Goal: Information Seeking & Learning: Learn about a topic

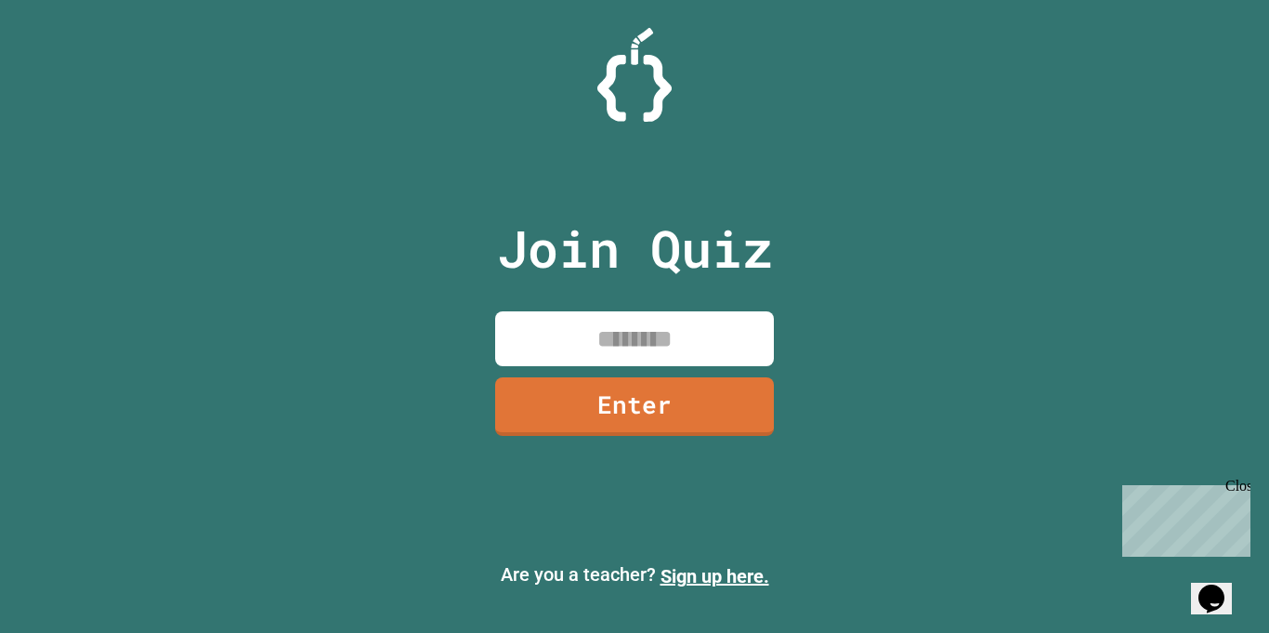
click at [563, 322] on input at bounding box center [634, 338] width 279 height 55
type input "********"
click at [623, 408] on link "Enter" at bounding box center [634, 404] width 275 height 61
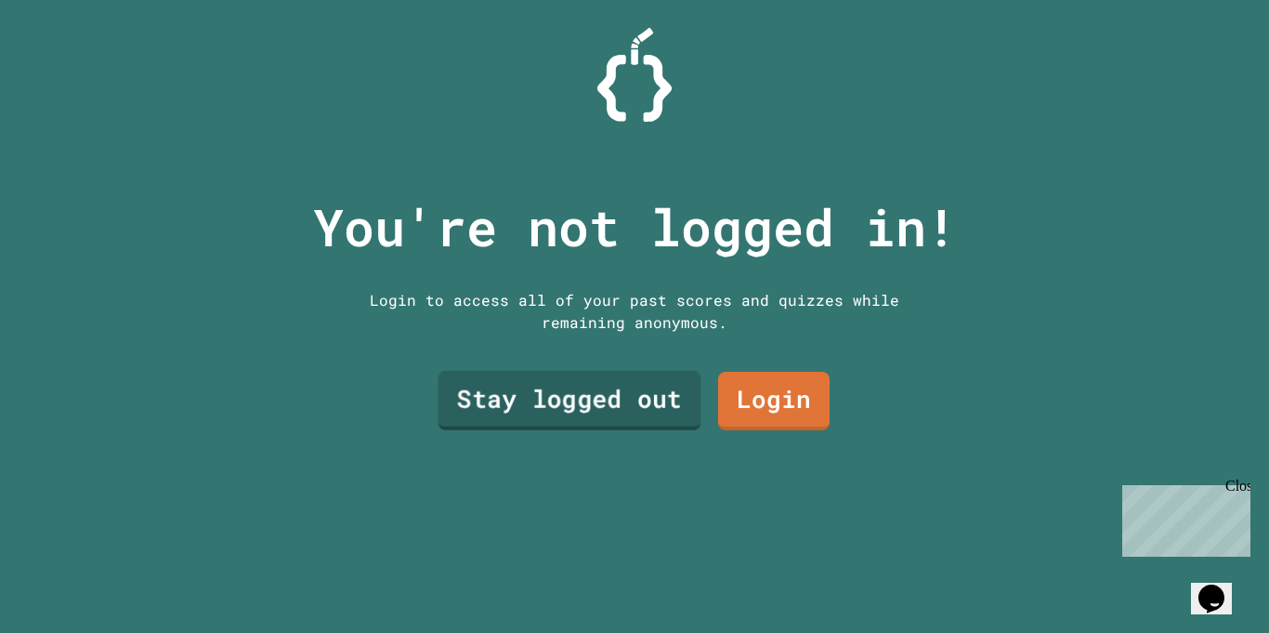
click at [740, 404] on link "Login" at bounding box center [773, 401] width 111 height 59
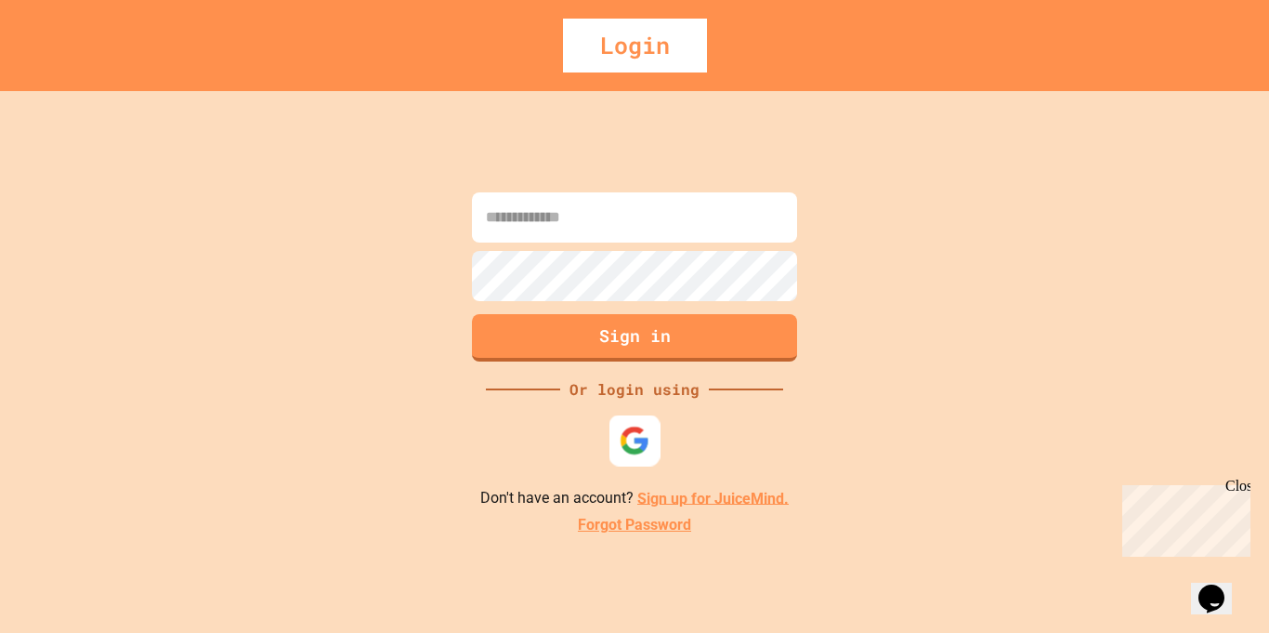
click at [622, 445] on img at bounding box center [635, 440] width 31 height 31
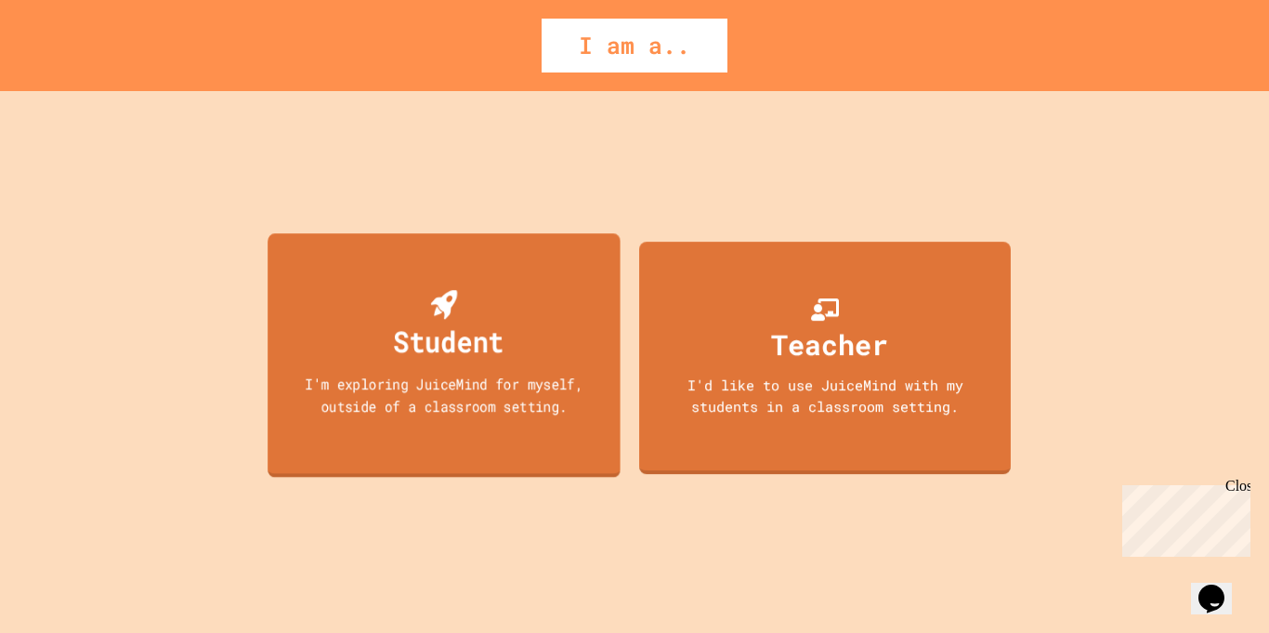
click at [606, 450] on div "Student I'm exploring JuiceMind for myself, outside of a classroom setting." at bounding box center [444, 355] width 353 height 244
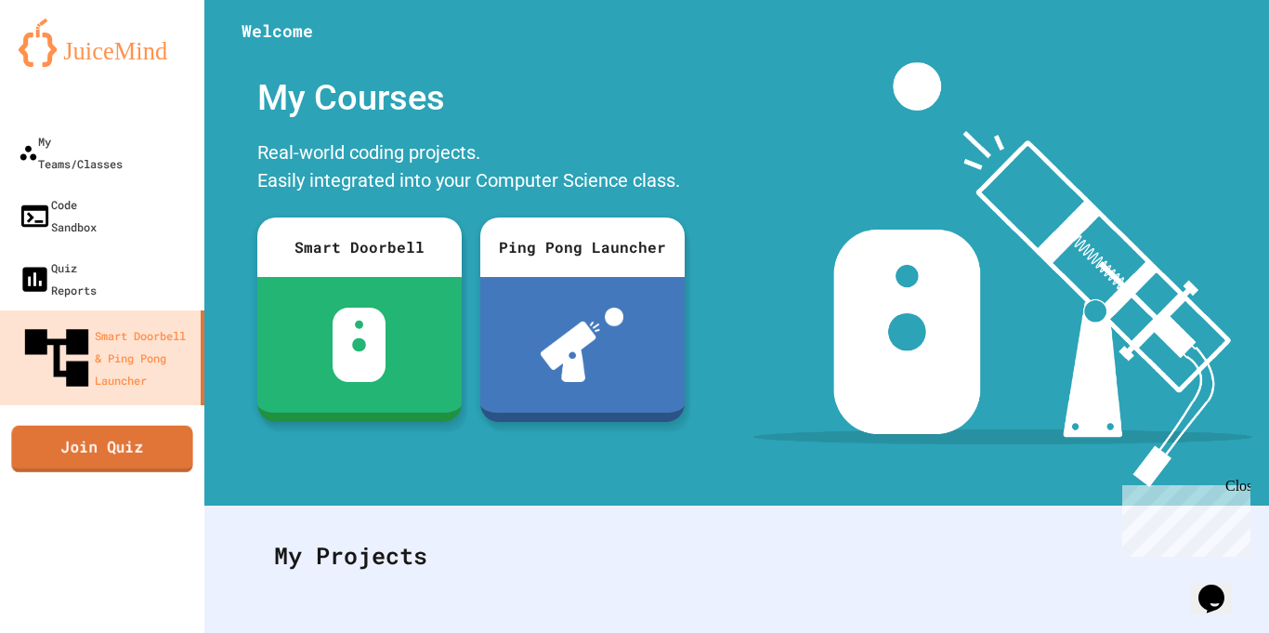
click at [167, 425] on link "Join Quiz" at bounding box center [101, 448] width 181 height 46
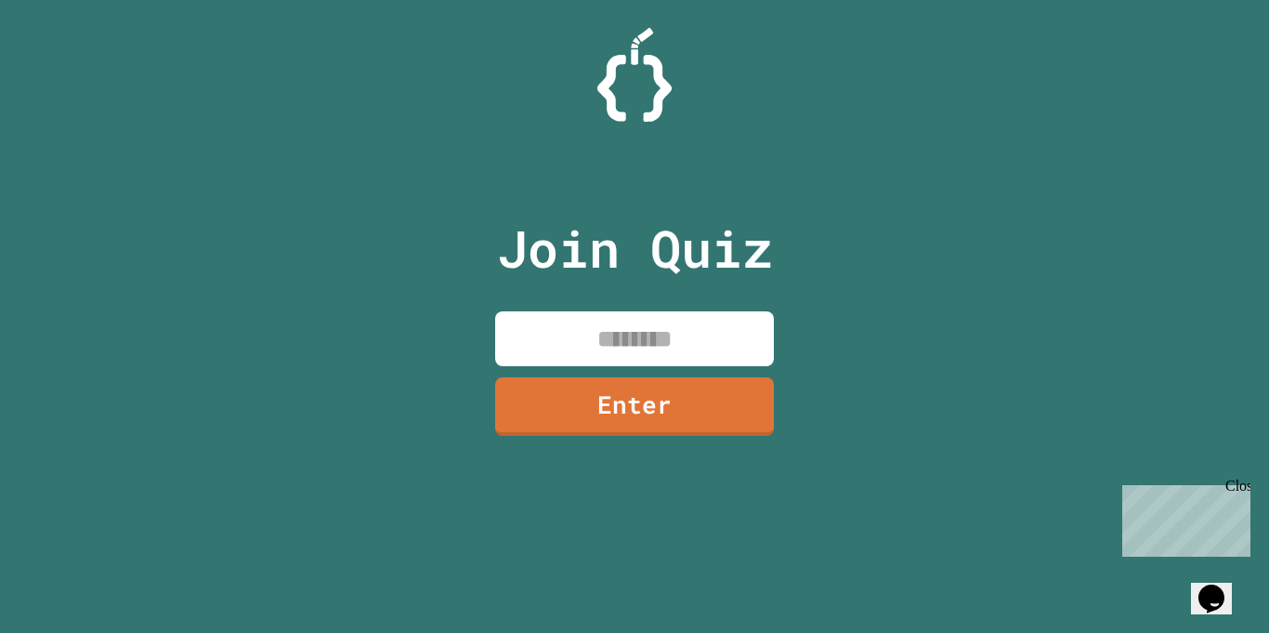
click at [525, 338] on input at bounding box center [634, 338] width 279 height 55
type input "********"
click at [546, 408] on link "Enter" at bounding box center [635, 404] width 282 height 61
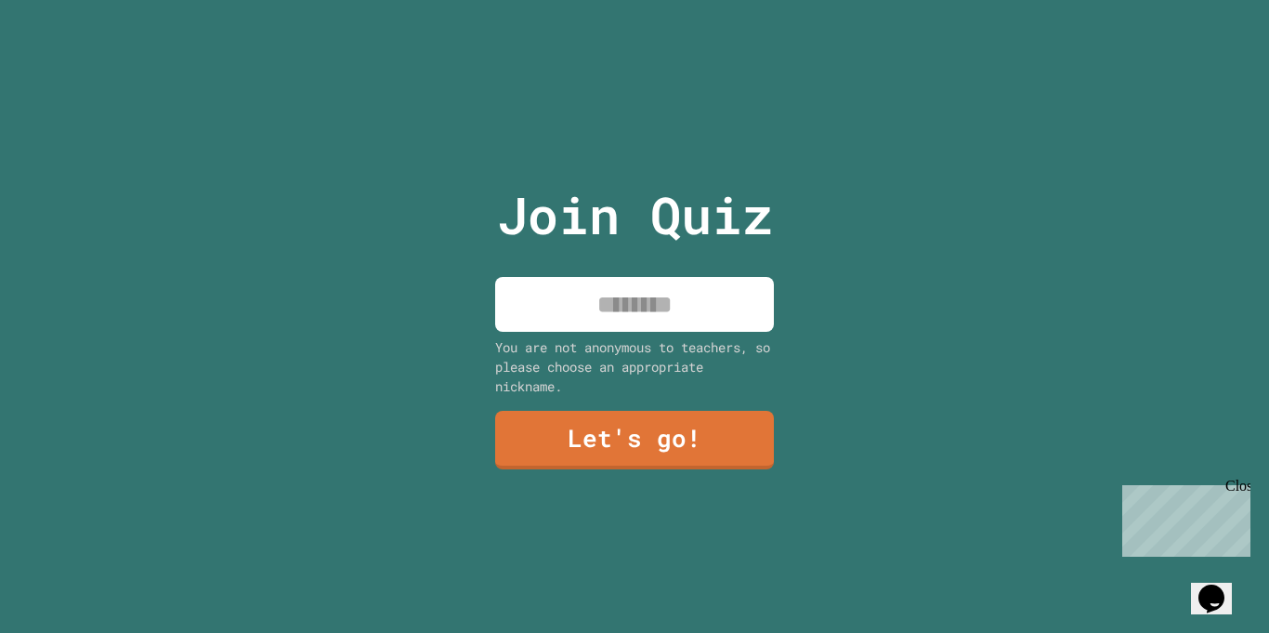
click at [591, 327] on input at bounding box center [634, 304] width 279 height 55
type input "*"
type input "*******"
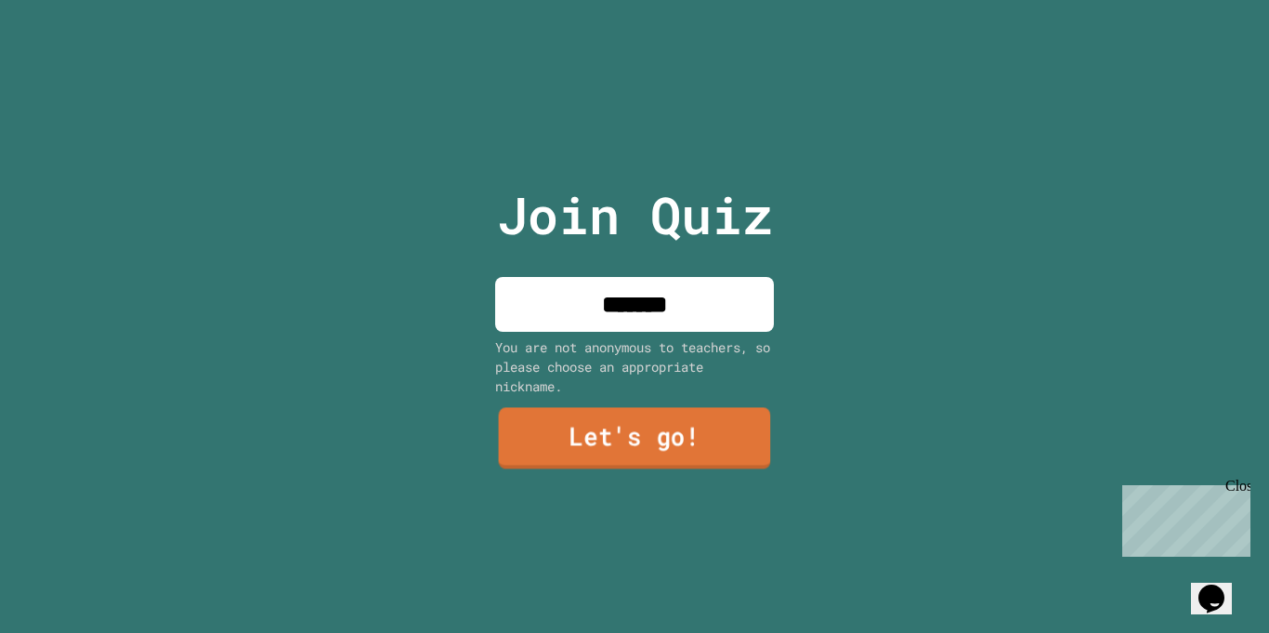
click at [673, 451] on link "Let's go!" at bounding box center [635, 438] width 272 height 61
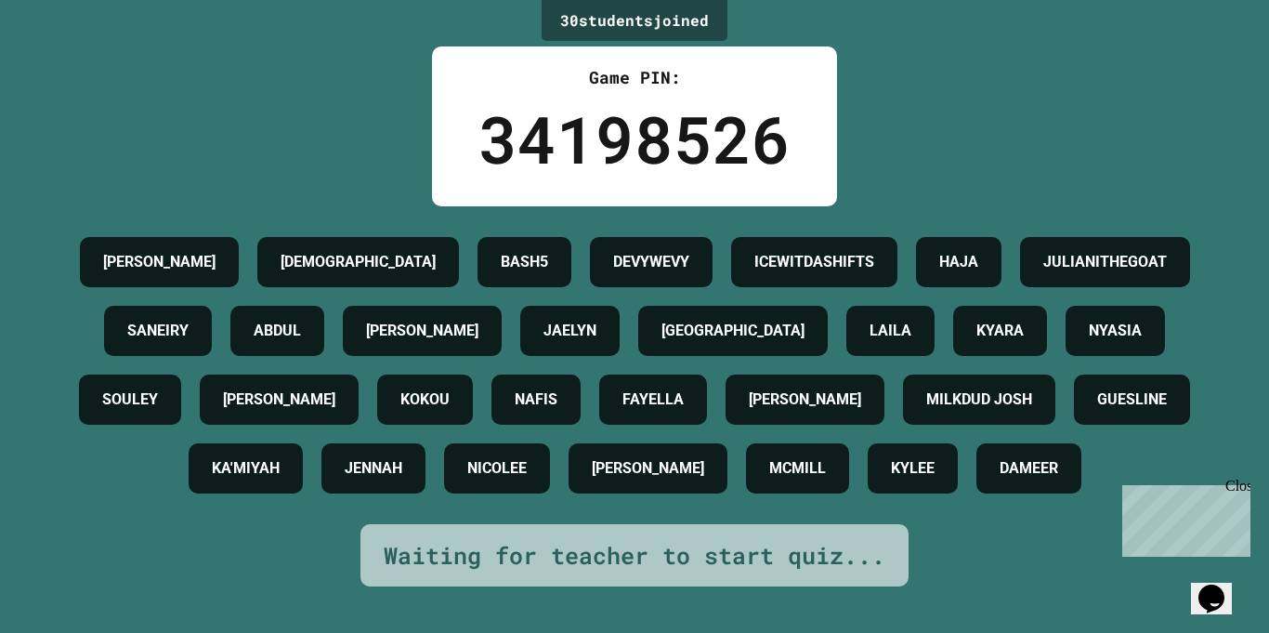
click at [1219, 602] on button "Opens Chat This icon Opens the chat window." at bounding box center [1211, 599] width 41 height 32
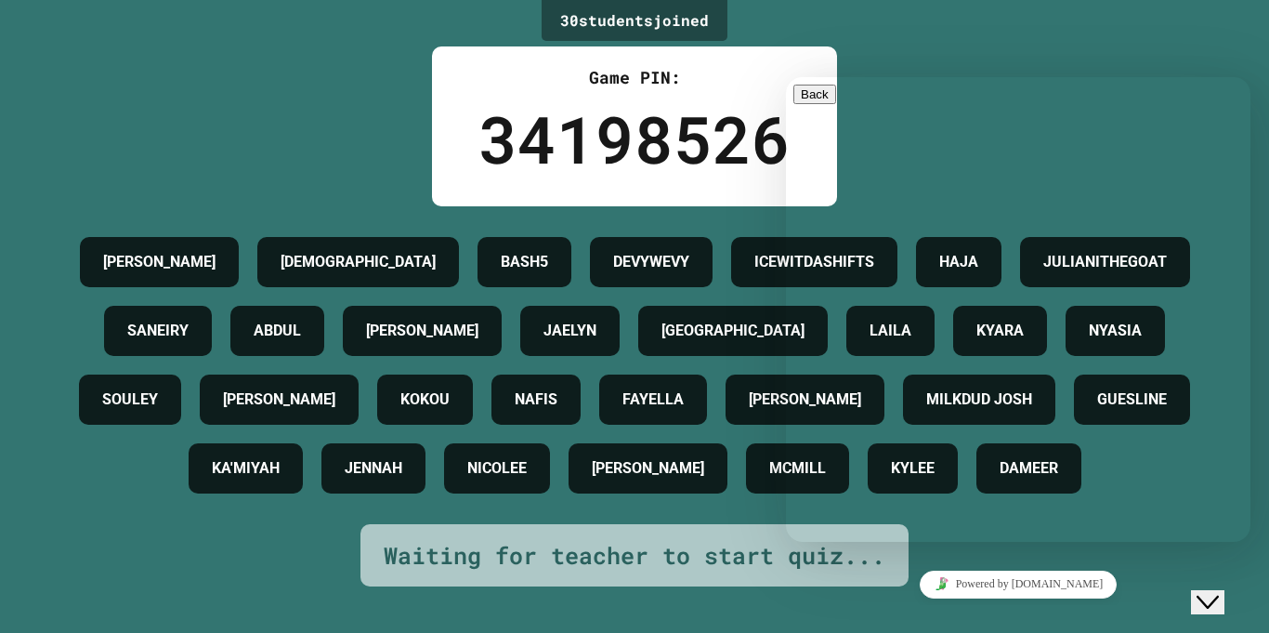
click at [962, 85] on div at bounding box center [1018, 85] width 450 height 0
click at [958, 63] on div "30 student s joined Game PIN: 34198526 [PERSON_NAME] JAHVAUNI BASH5 DEVYWEVY [P…" at bounding box center [634, 316] width 1269 height 633
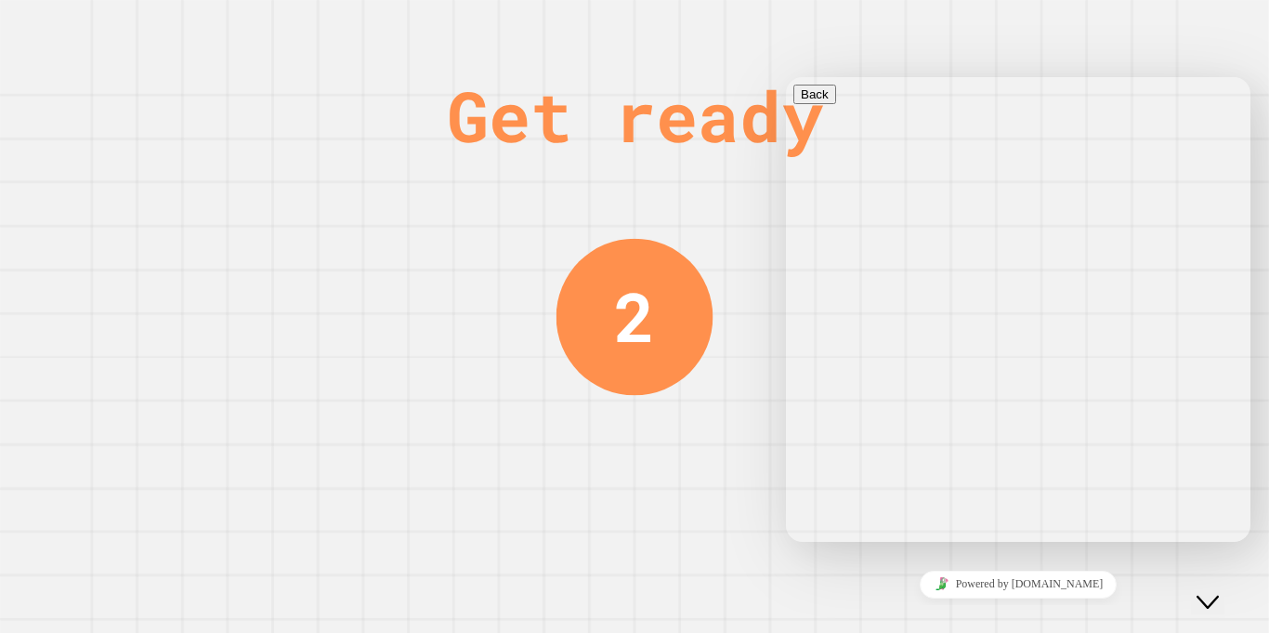
click at [759, 313] on div "Get ready 2" at bounding box center [634, 316] width 1269 height 633
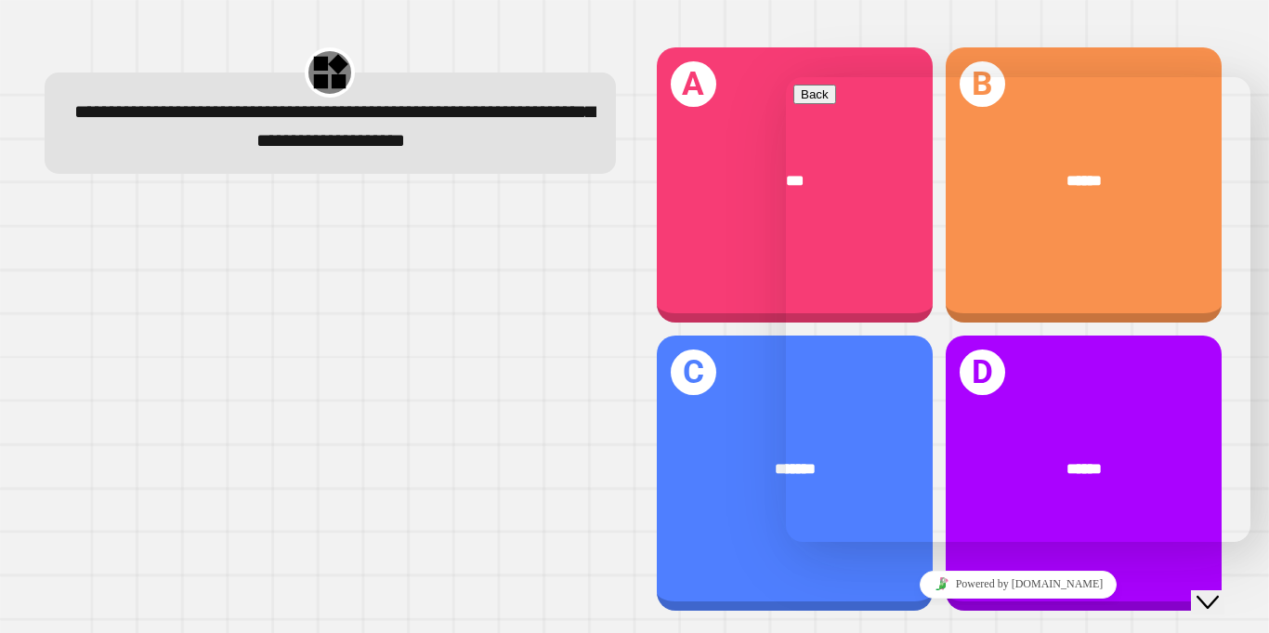
click at [1199, 566] on div "Close Chat This icon closes the chat window." at bounding box center [1221, 566] width 45 height 0
click at [1225, 603] on button "Close Chat This icon closes the chat window." at bounding box center [1207, 602] width 33 height 24
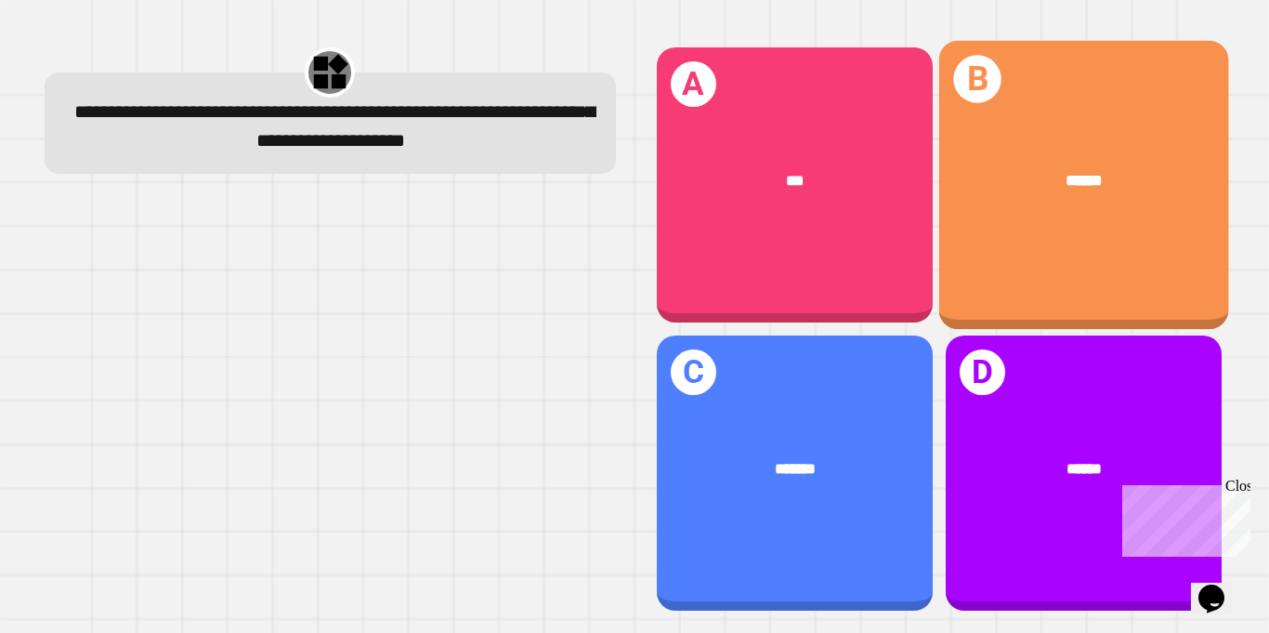
click at [1088, 211] on div "******" at bounding box center [1083, 180] width 290 height 88
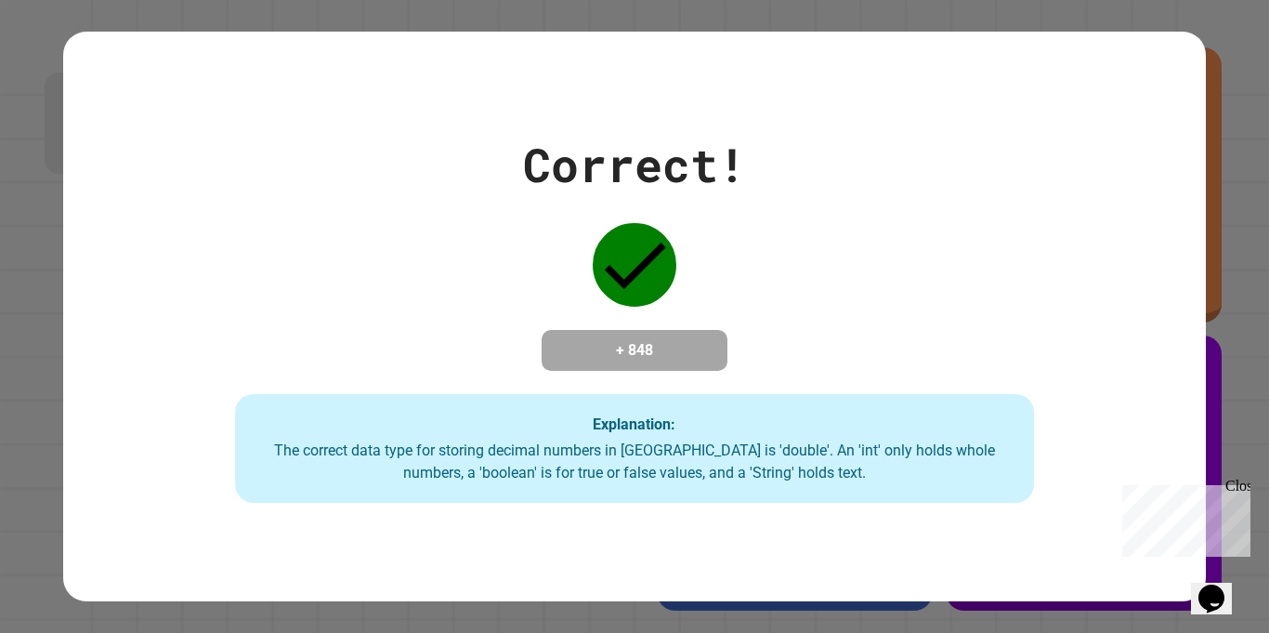
click at [784, 295] on div "Correct! + 848 Explanation: The correct data type for storing decimal numbers i…" at bounding box center [634, 317] width 1142 height 374
click at [977, 496] on div "Explanation: The correct data type for storing decimal numbers in [GEOGRAPHIC_D…" at bounding box center [635, 449] width 800 height 110
click at [1123, 7] on div "Correct! + 848 Explanation: The correct data type for storing decimal numbers i…" at bounding box center [634, 316] width 1269 height 633
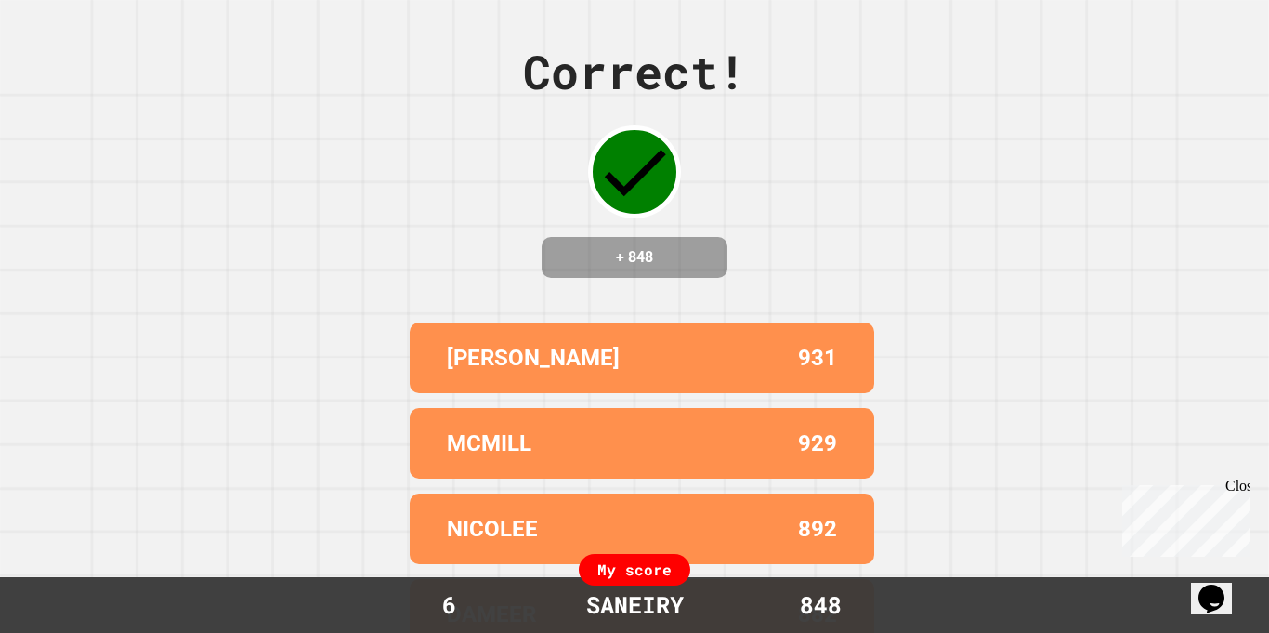
scroll to position [126, 0]
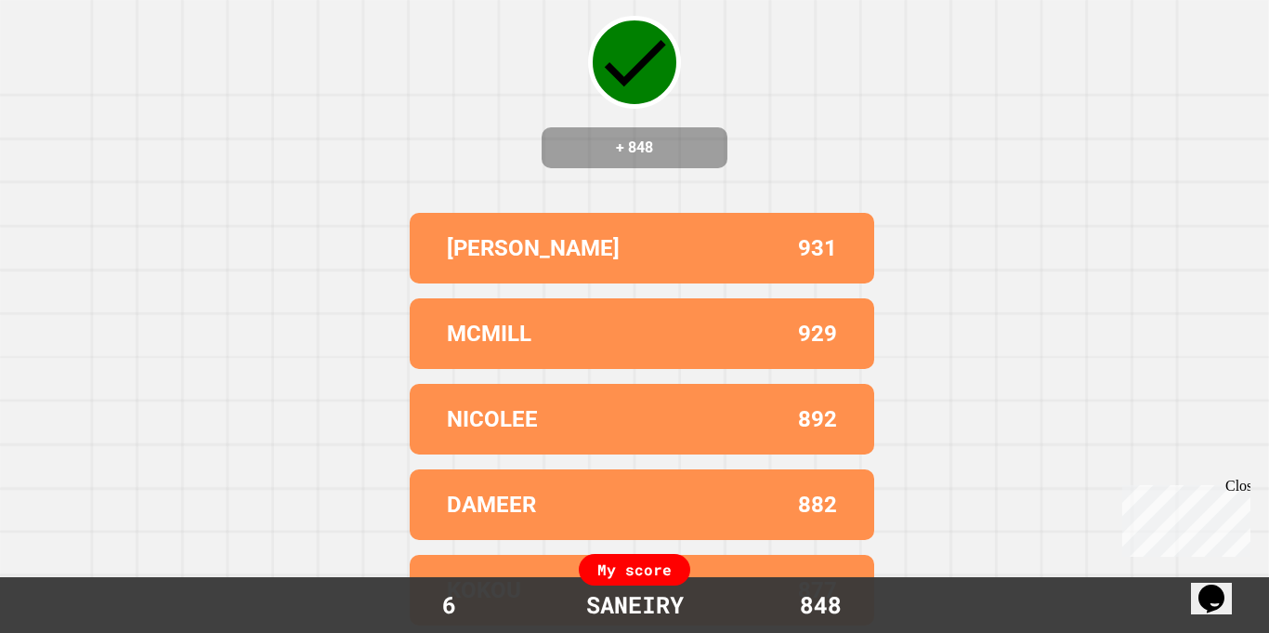
click at [608, 573] on div "My score" at bounding box center [634, 570] width 111 height 32
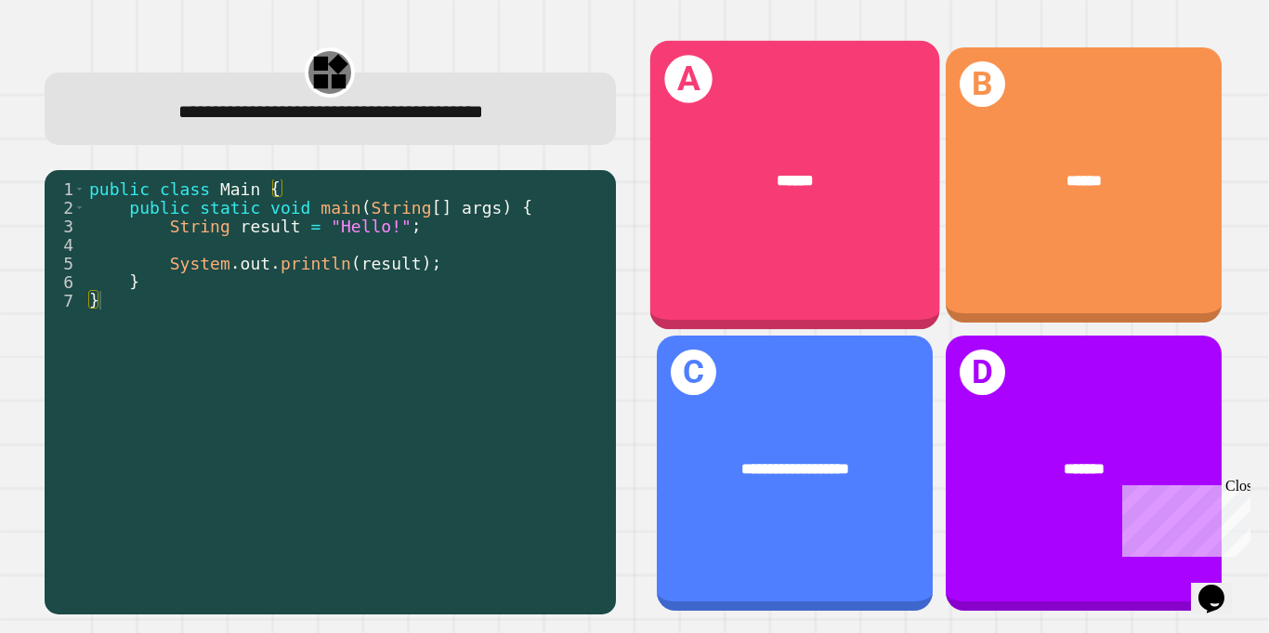
click at [754, 281] on div "A ******" at bounding box center [794, 185] width 290 height 289
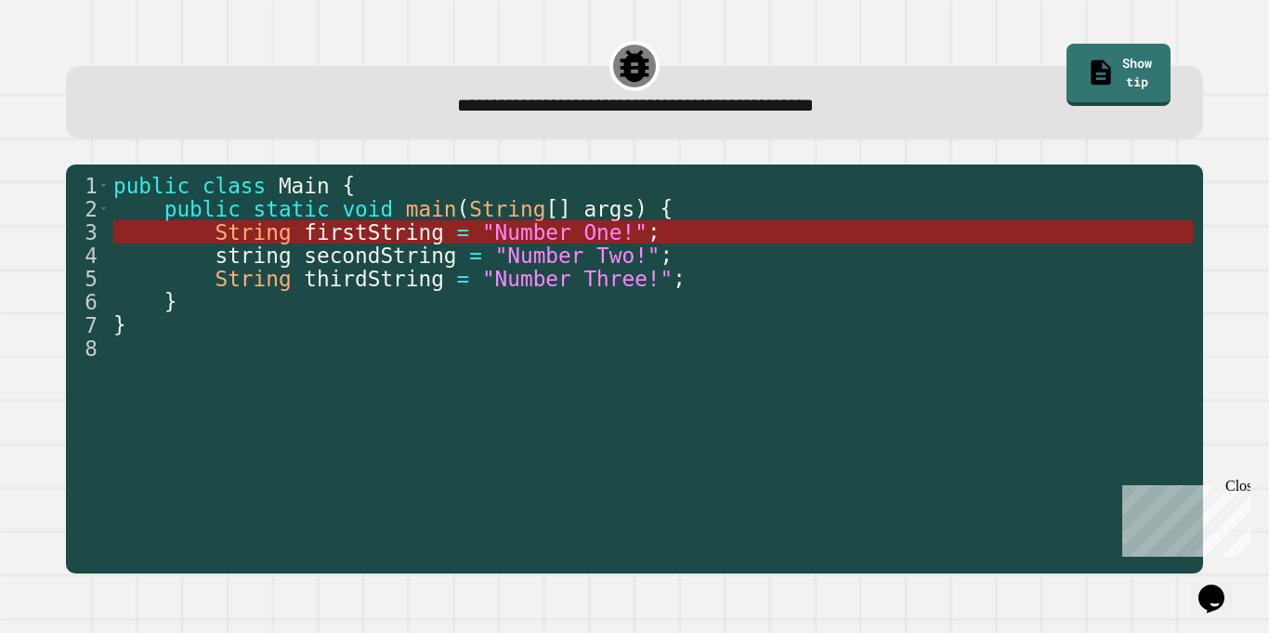
click at [441, 230] on span "firstString" at bounding box center [374, 232] width 140 height 24
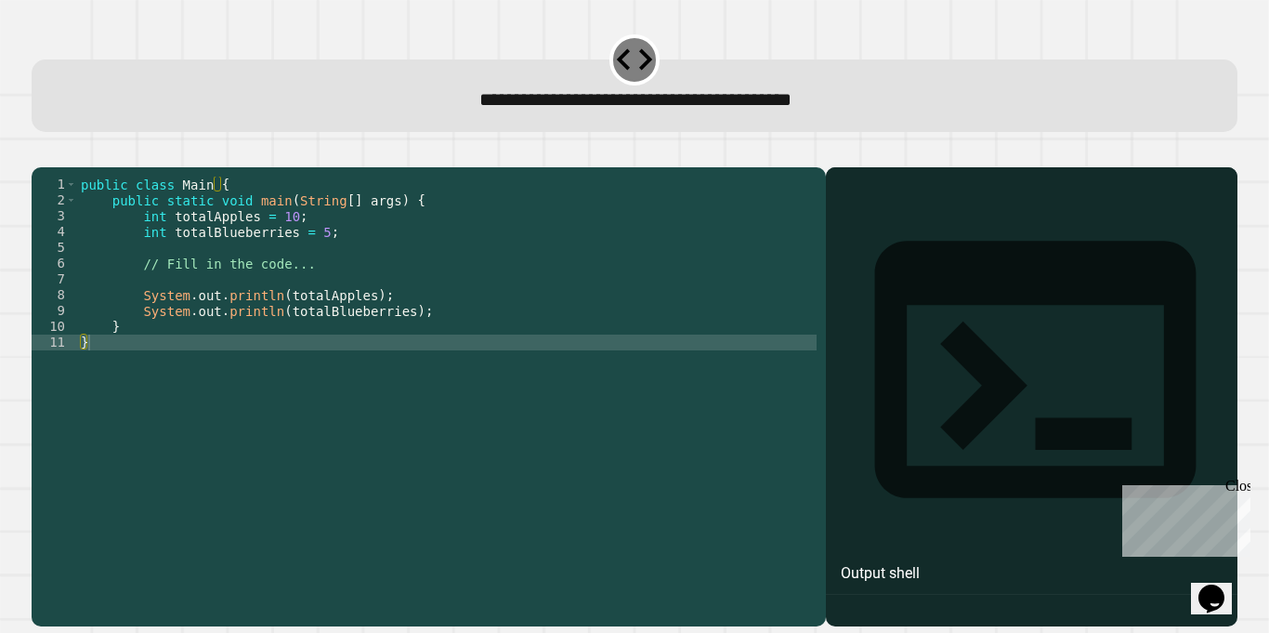
click at [400, 342] on div "public class Main { public static void main ( String [ ] args ) { int totalAppl…" at bounding box center [447, 390] width 740 height 426
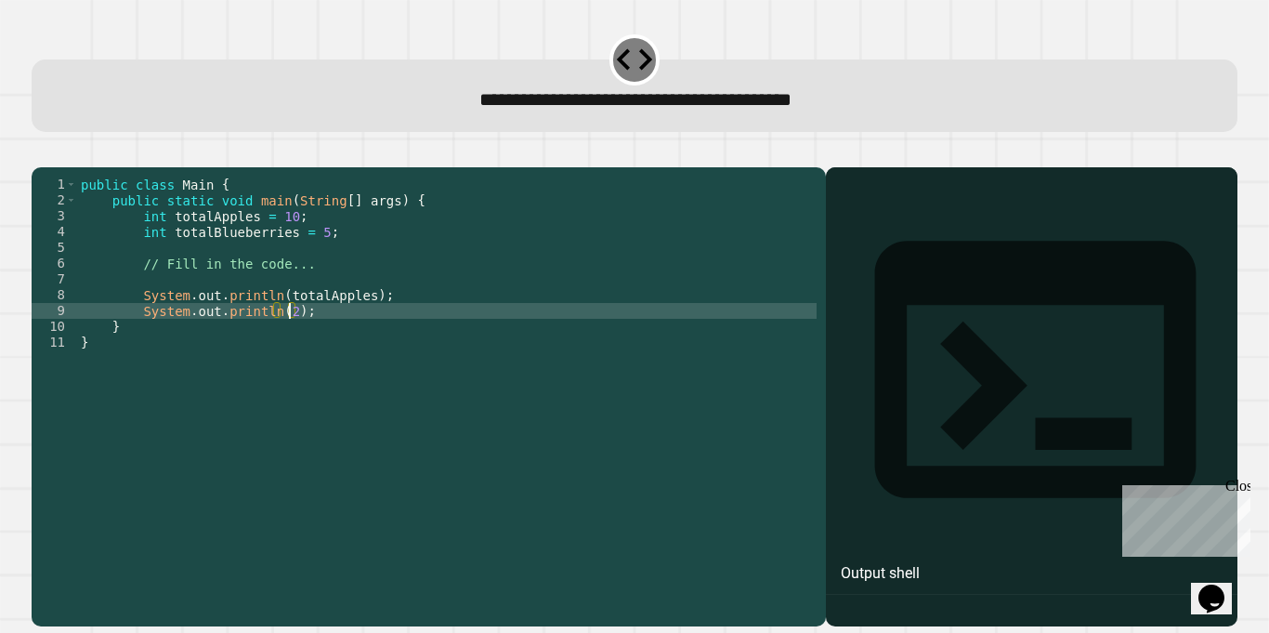
scroll to position [0, 28]
click at [269, 339] on div "public class Main { public static void main ( String [ ] args ) { int totalAppl…" at bounding box center [447, 390] width 740 height 426
click at [252, 337] on div "public class Main { public static void main ( String [ ] args ) { int totalAppl…" at bounding box center [447, 390] width 740 height 426
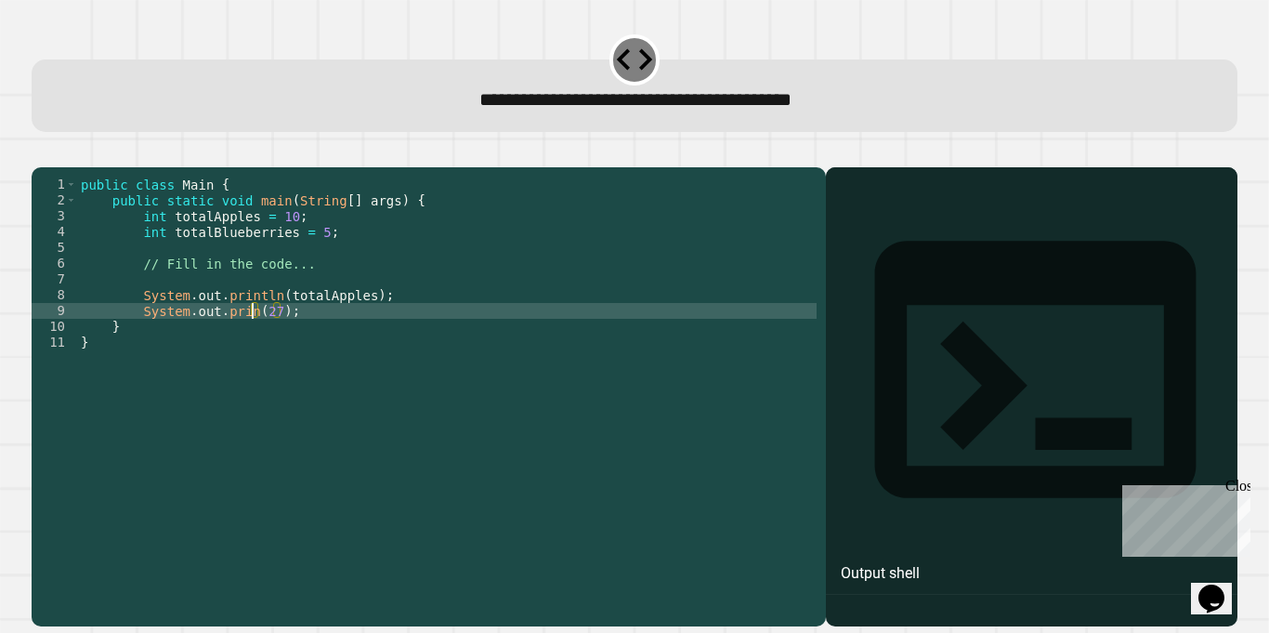
scroll to position [0, 23]
type textarea "**********"
click at [1012, 404] on div at bounding box center [1031, 423] width 393 height 405
click at [605, 136] on div "**********" at bounding box center [634, 81] width 1218 height 113
click at [41, 152] on icon "button" at bounding box center [41, 152] width 0 height 0
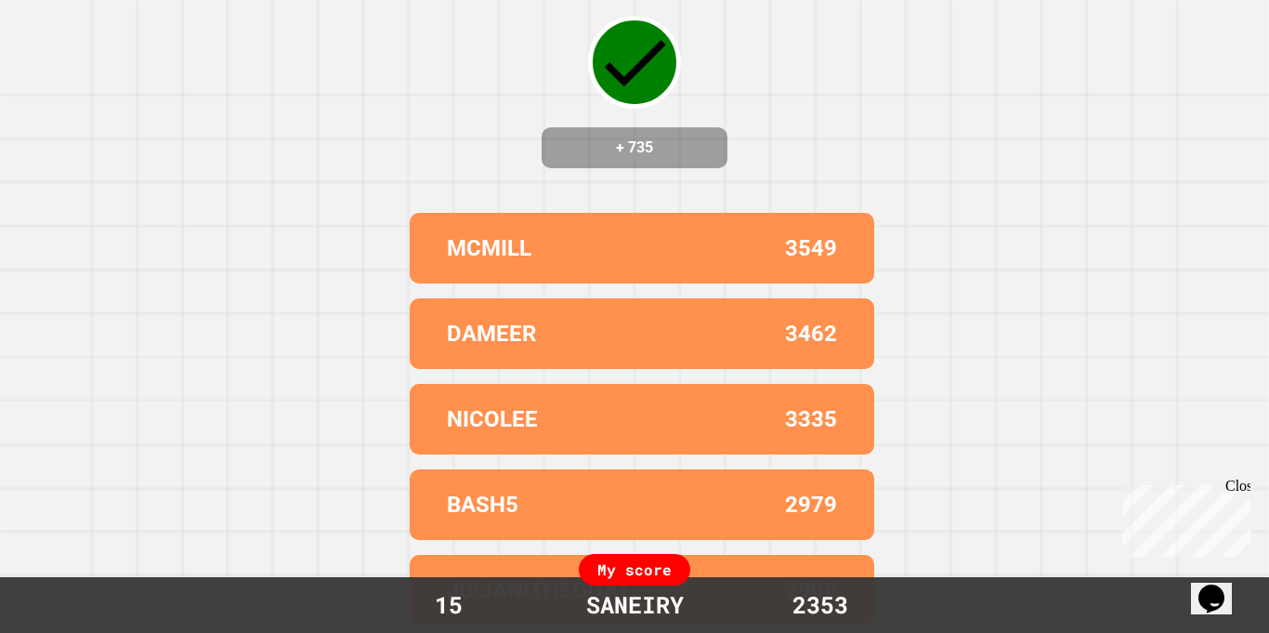
scroll to position [0, 0]
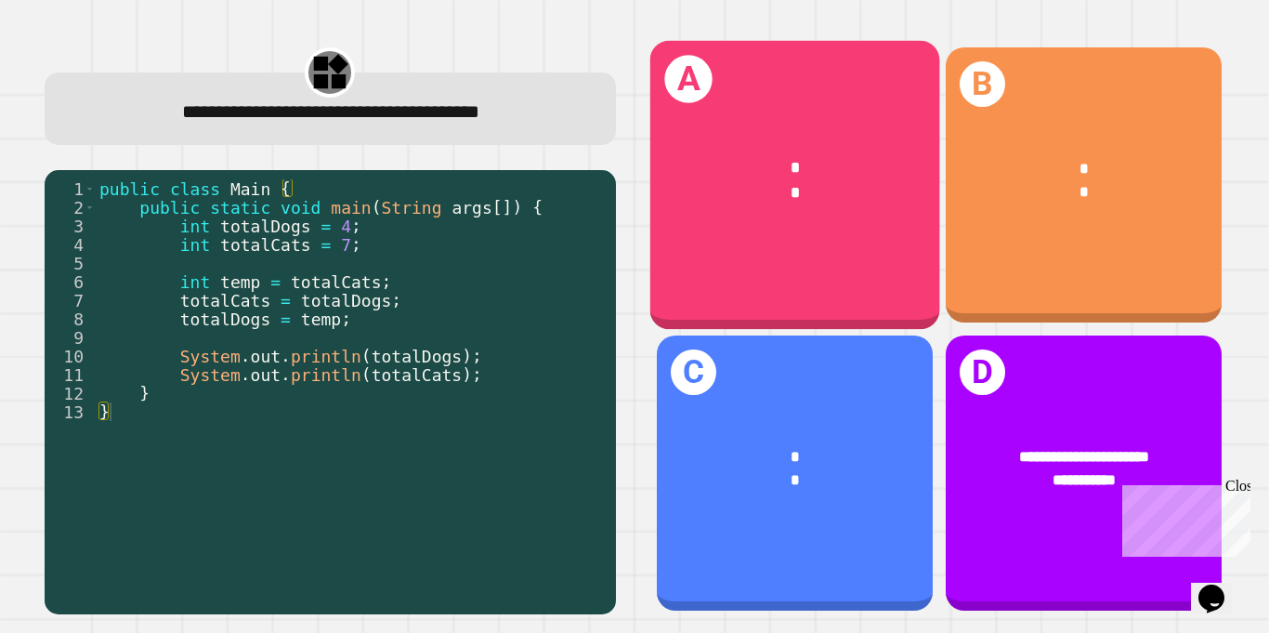
click at [756, 231] on div "* *" at bounding box center [794, 180] width 290 height 112
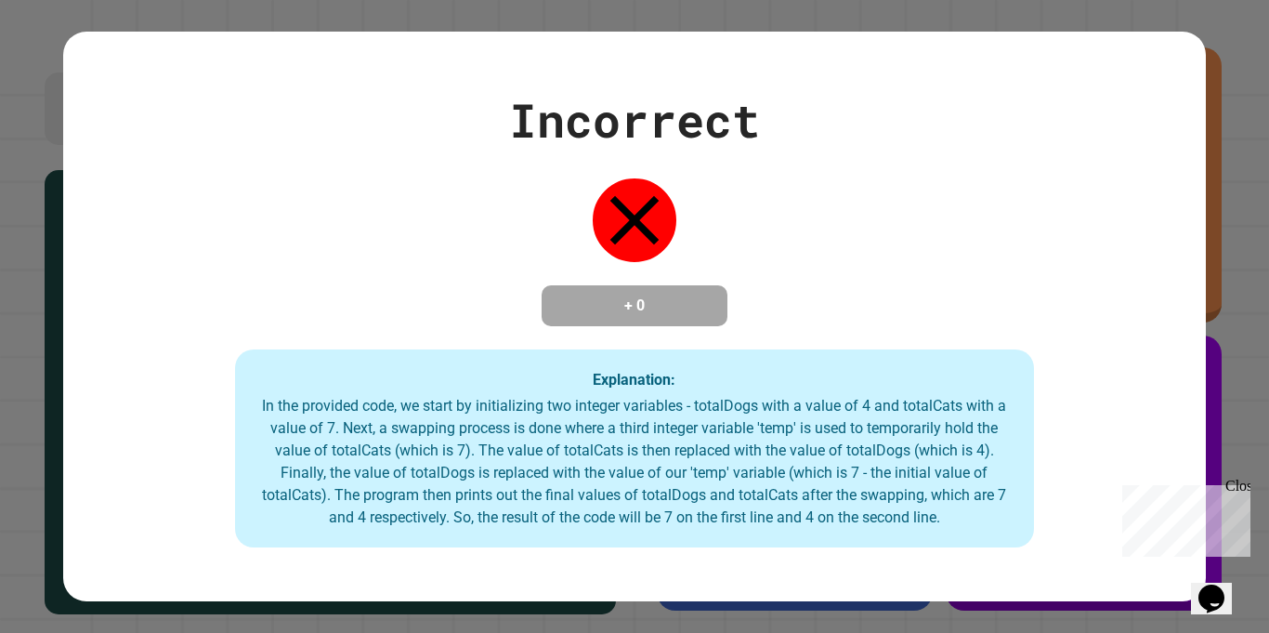
click at [1237, 377] on div "Incorrect + 0 Explanation: In the provided code, we start by initializing two i…" at bounding box center [634, 316] width 1269 height 633
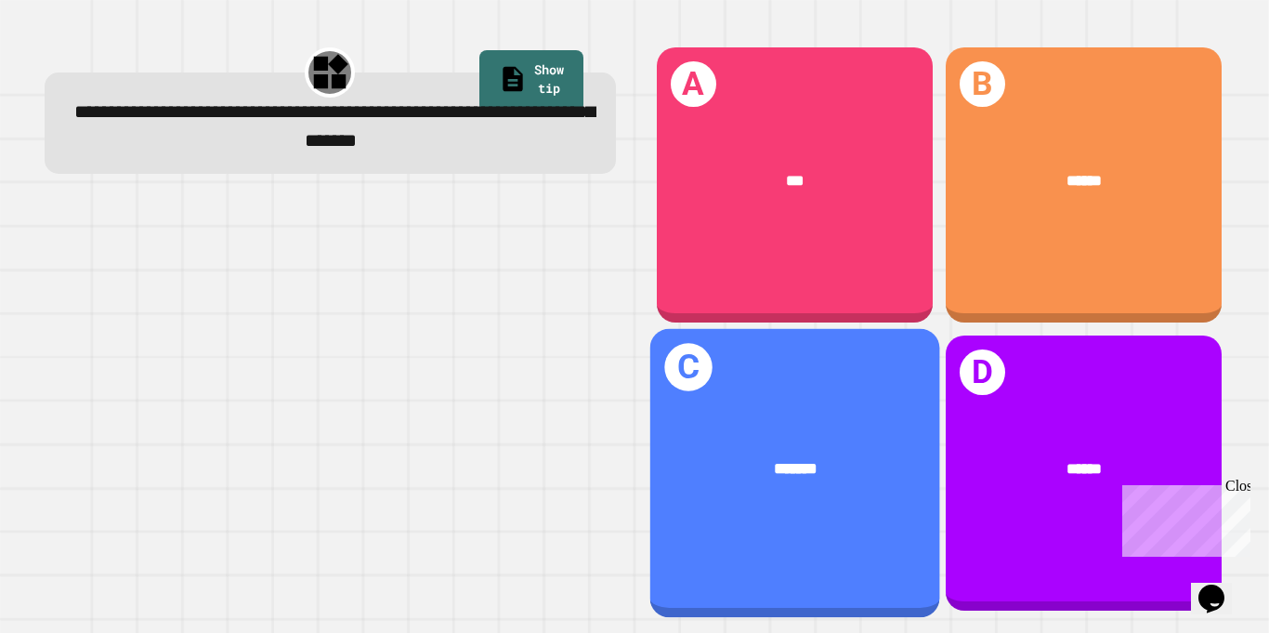
click at [873, 472] on div "*******" at bounding box center [795, 468] width 225 height 24
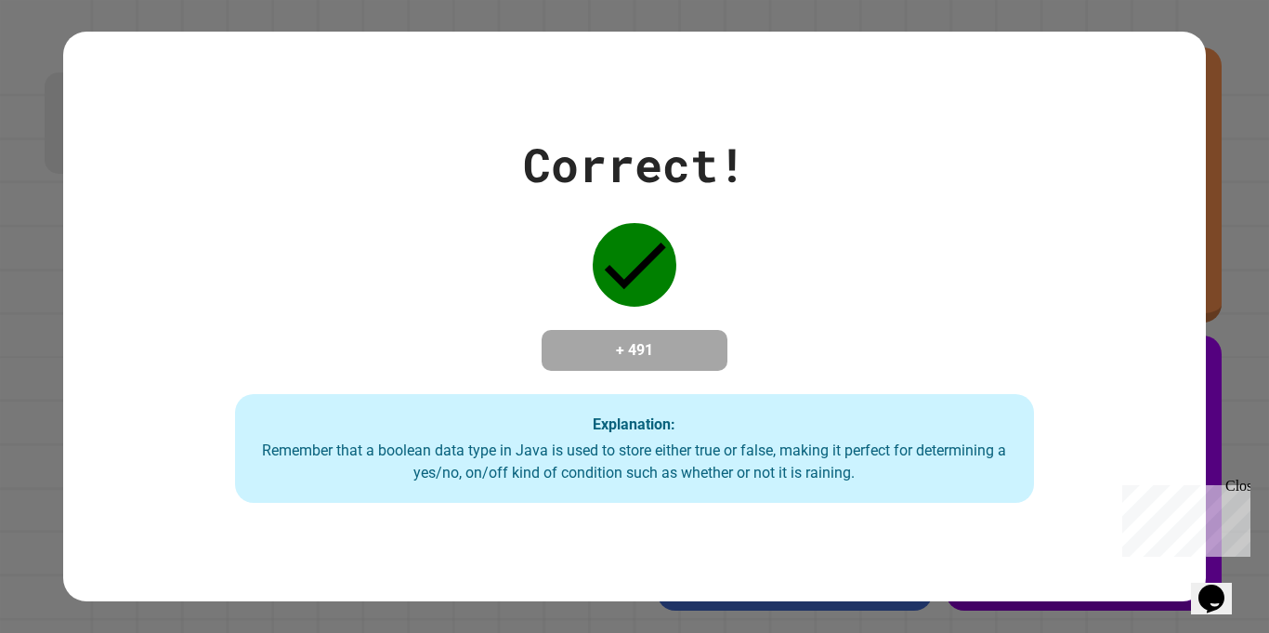
click at [897, 394] on div "Correct! + 491 Explanation: Remember that a boolean data type in Java is used t…" at bounding box center [634, 317] width 1142 height 374
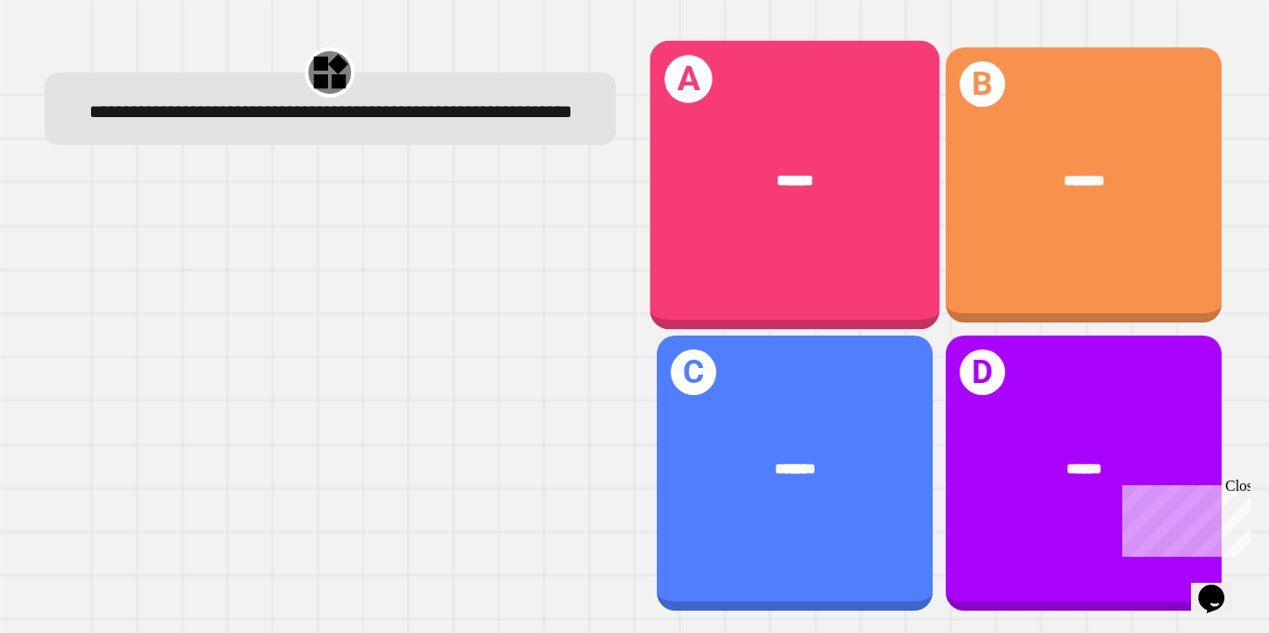
click at [793, 198] on div "******" at bounding box center [794, 180] width 290 height 88
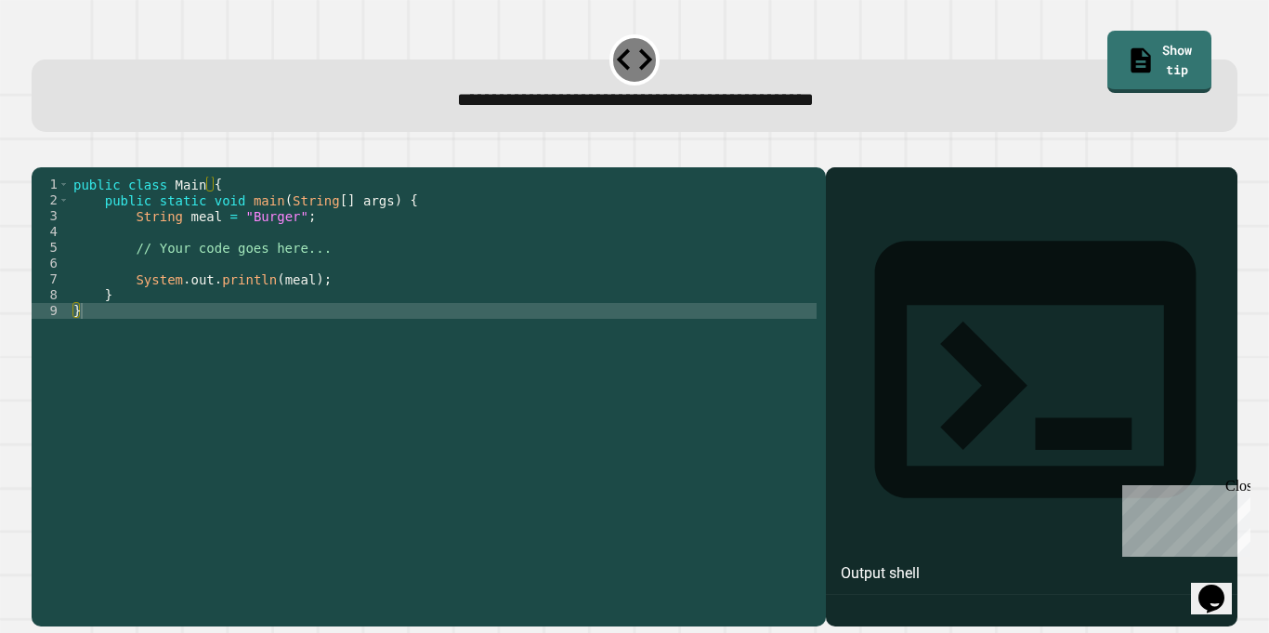
click at [304, 312] on div "public class Main { public static void main ( String [ ] args ) { String meal =…" at bounding box center [443, 390] width 747 height 426
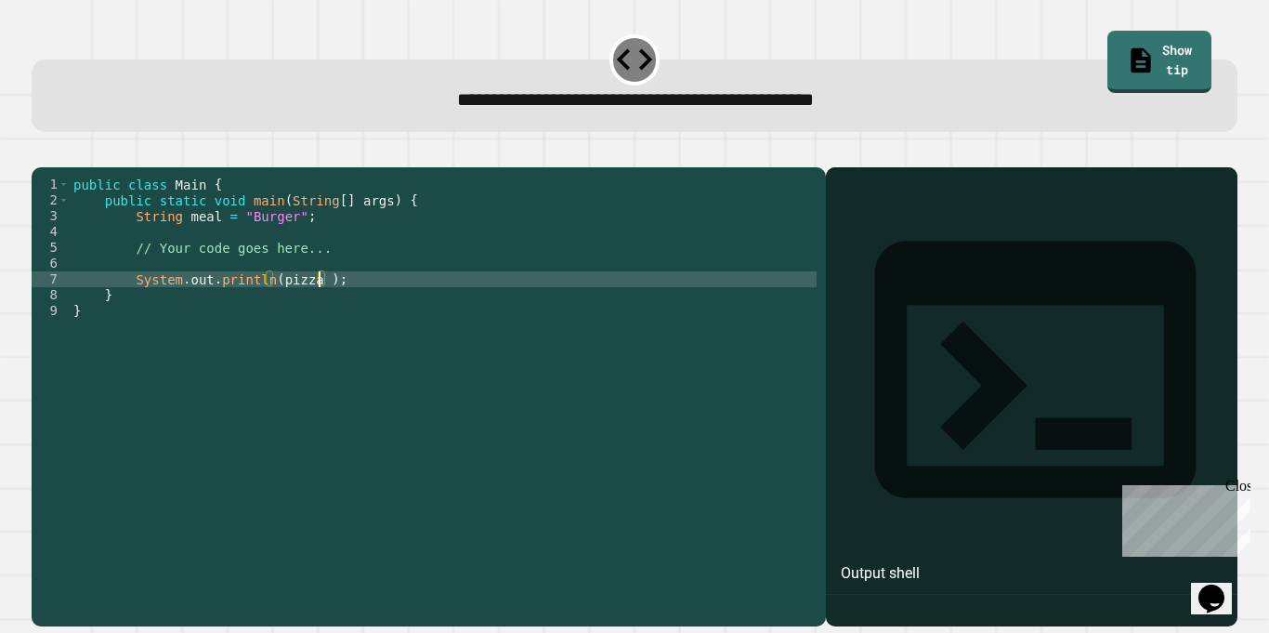
scroll to position [0, 31]
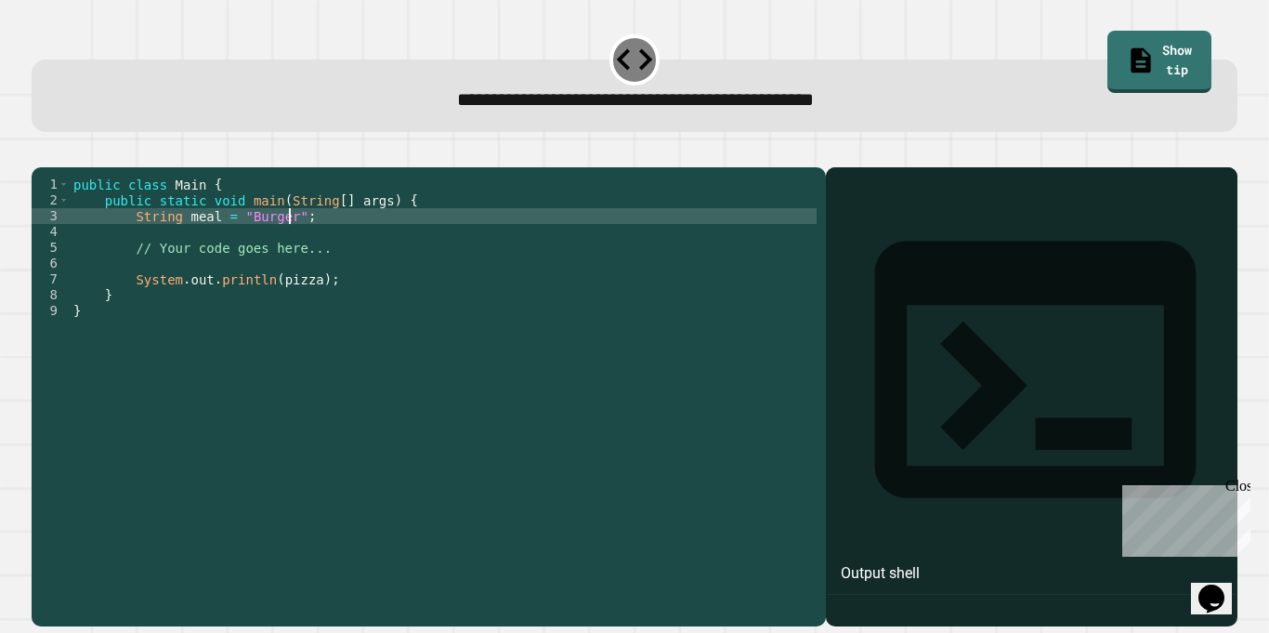
click at [288, 245] on div "public class Main { public static void main ( String [ ] args ) { String meal =…" at bounding box center [443, 390] width 747 height 426
click at [59, 166] on icon "button" at bounding box center [53, 163] width 10 height 13
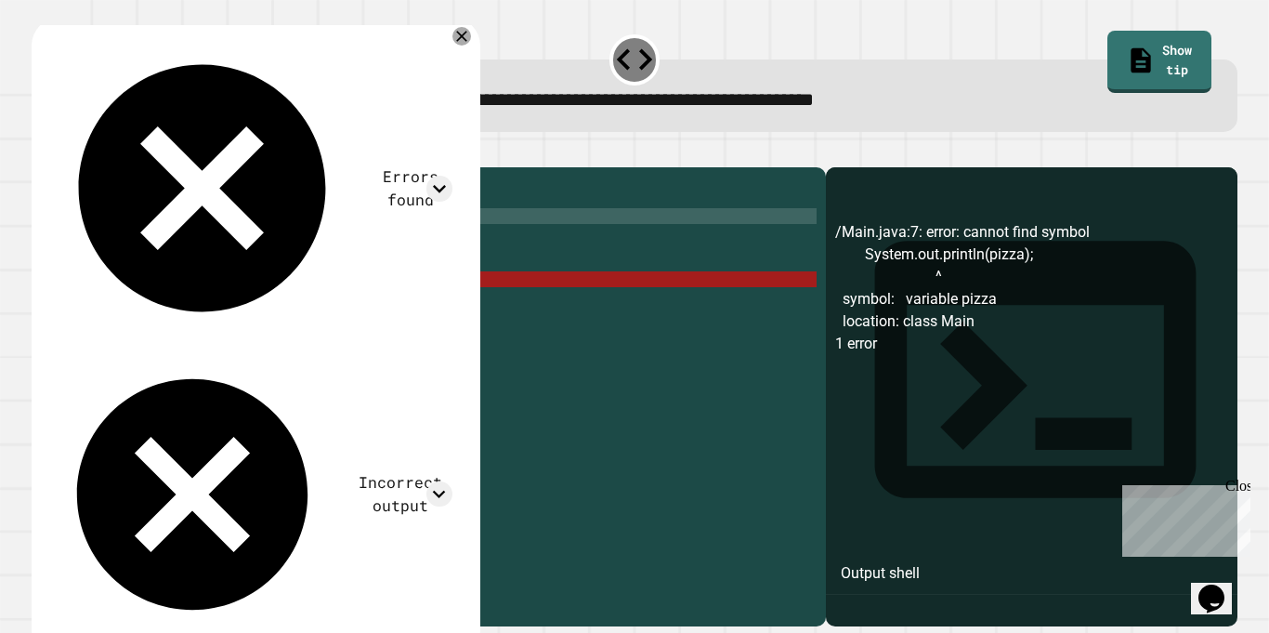
click at [279, 246] on div "public class Main { public static void main ( String [ ] args ) { String meal =…" at bounding box center [443, 390] width 747 height 426
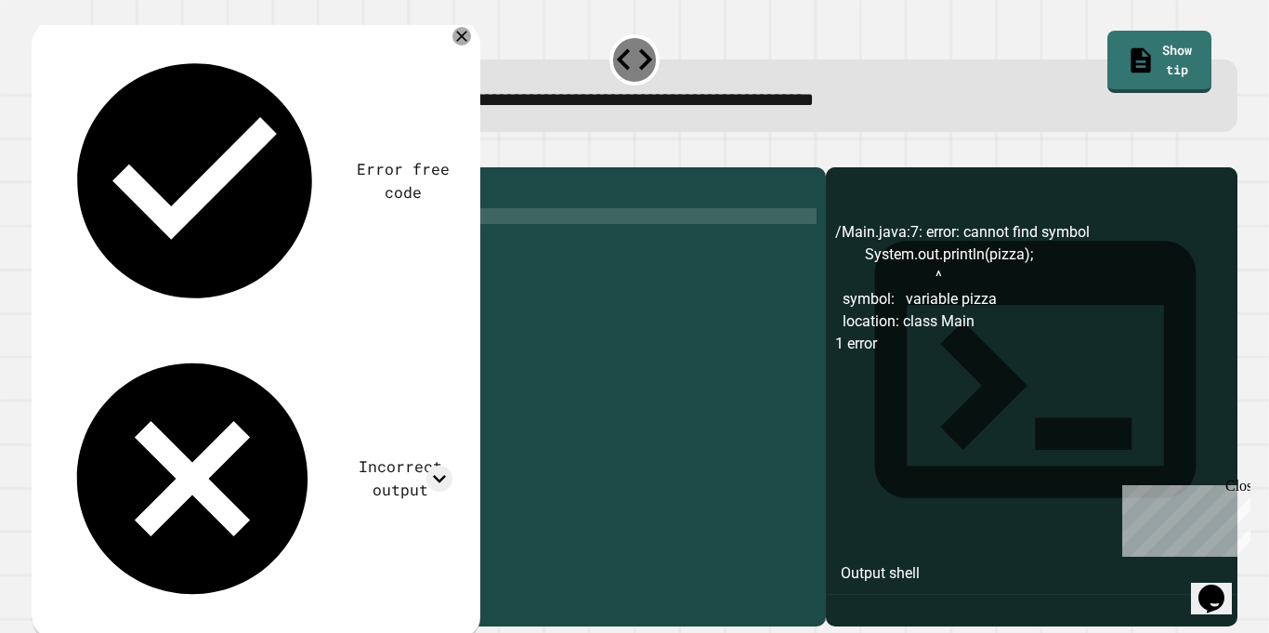
scroll to position [0, 28]
click at [41, 152] on icon "button" at bounding box center [41, 152] width 0 height 0
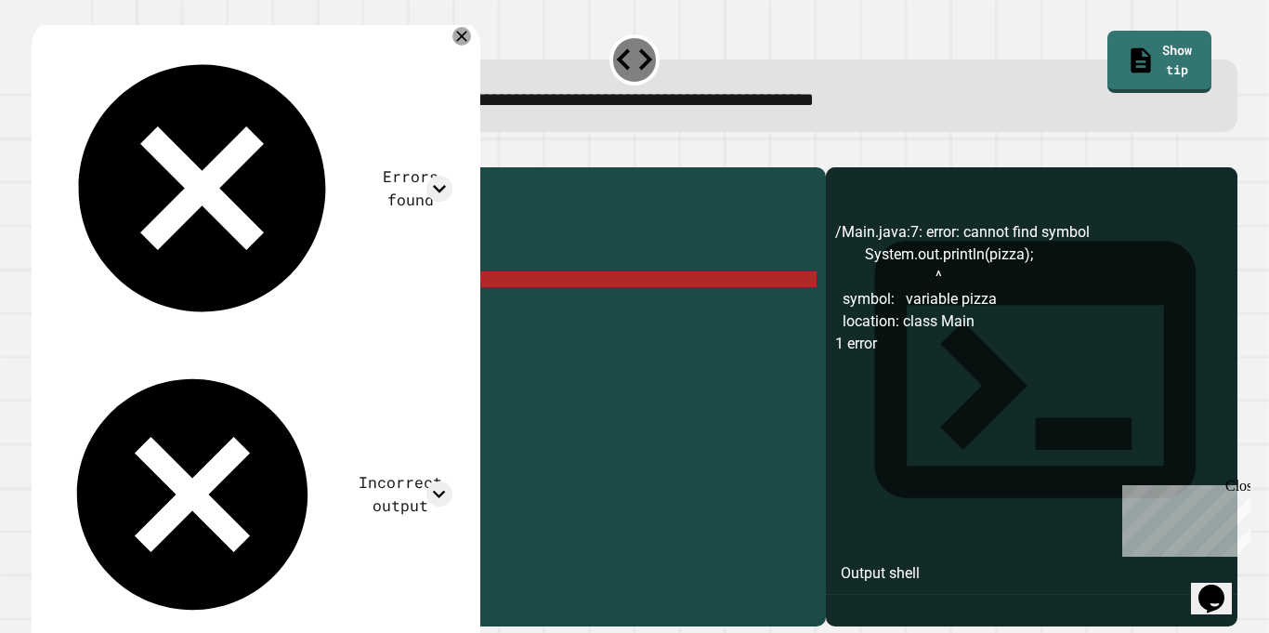
click at [313, 304] on div "public class Main { public static void main ( String [ ] args ) { String meal =…" at bounding box center [443, 390] width 747 height 426
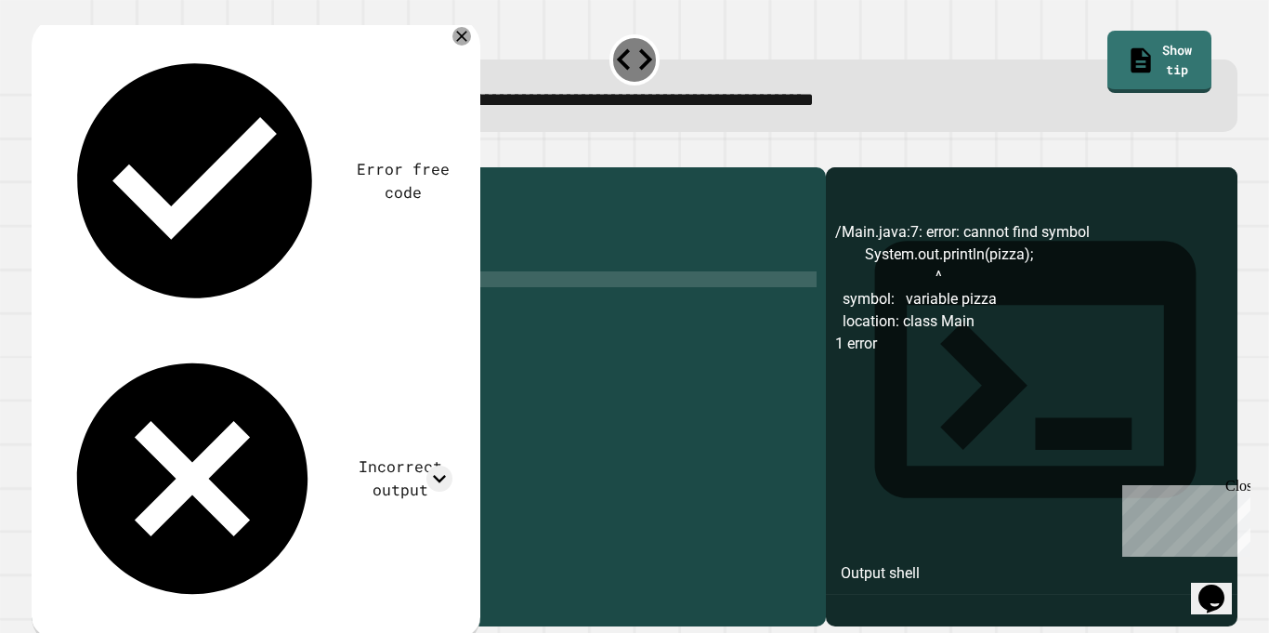
click at [278, 308] on div "public class Main { public static void main ( String [ ] args ) { String meal =…" at bounding box center [443, 390] width 747 height 426
click at [41, 152] on button "button" at bounding box center [41, 152] width 0 height 0
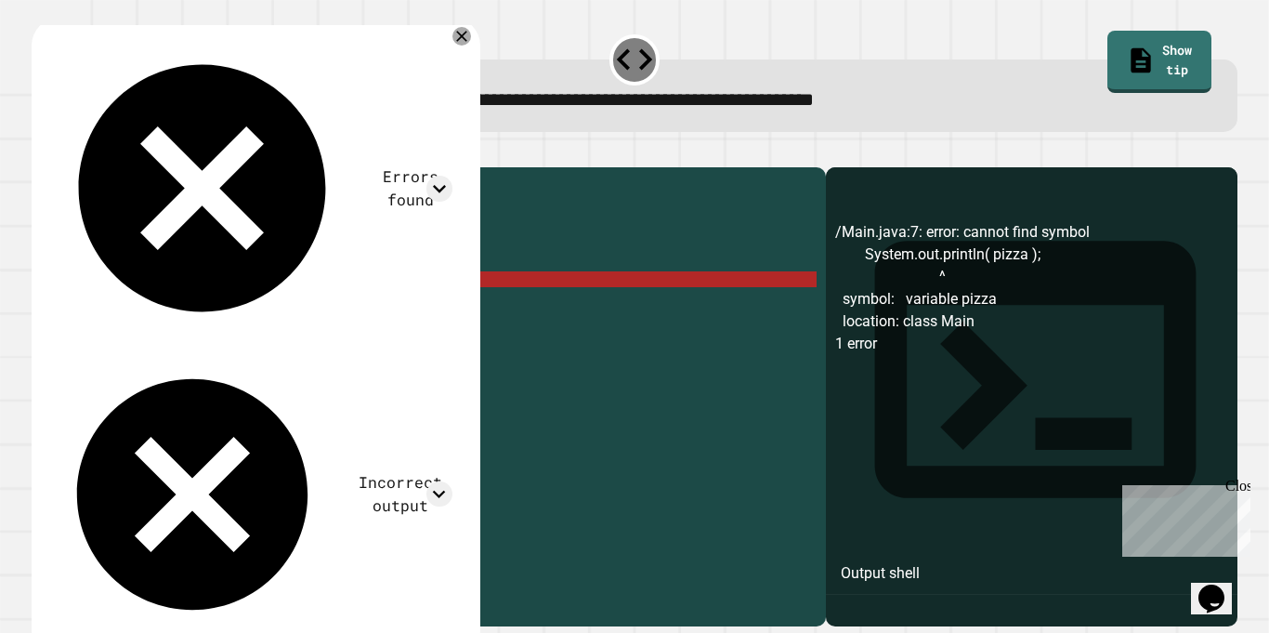
click at [323, 319] on div "public class Main { public static void main ( String [ ] args ) { String meal =…" at bounding box center [443, 390] width 747 height 426
click at [321, 310] on div "public class Main { public static void main ( String [ ] args ) { String meal =…" at bounding box center [443, 390] width 747 height 426
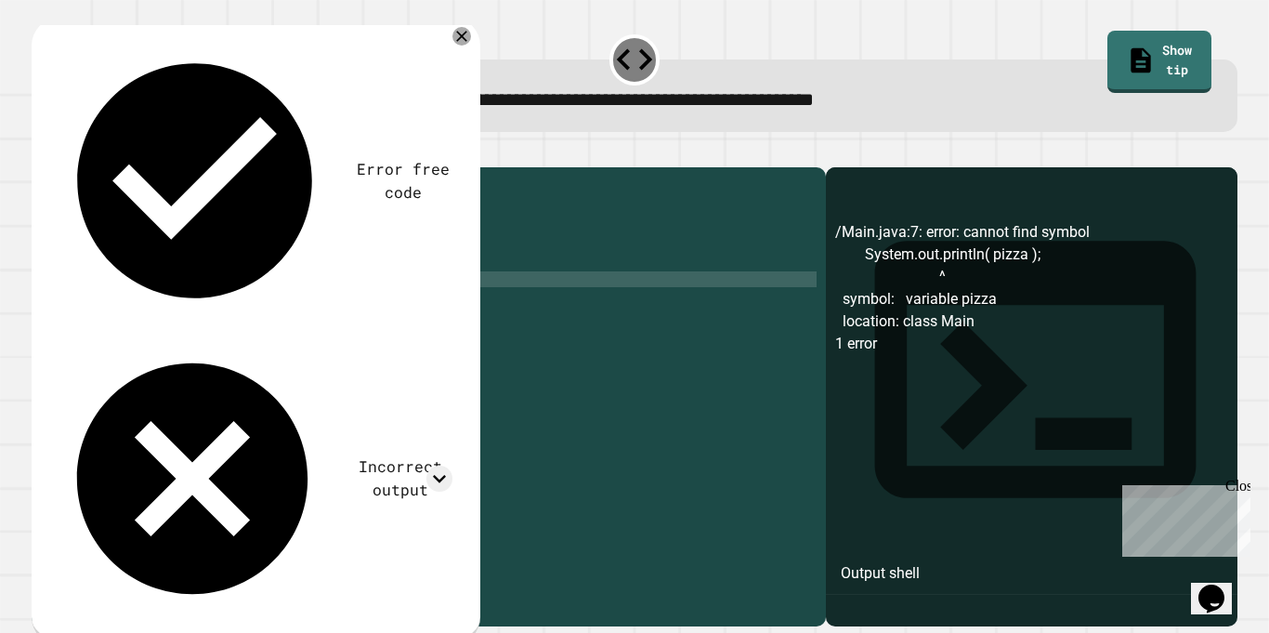
scroll to position [0, 32]
click at [329, 311] on div "public class Main { public static void main ( String [ ] args ) { String meal =…" at bounding box center [443, 390] width 747 height 426
click at [284, 252] on div "public class Main { public static void main ( String [ ] args ) { String meal =…" at bounding box center [443, 390] width 747 height 426
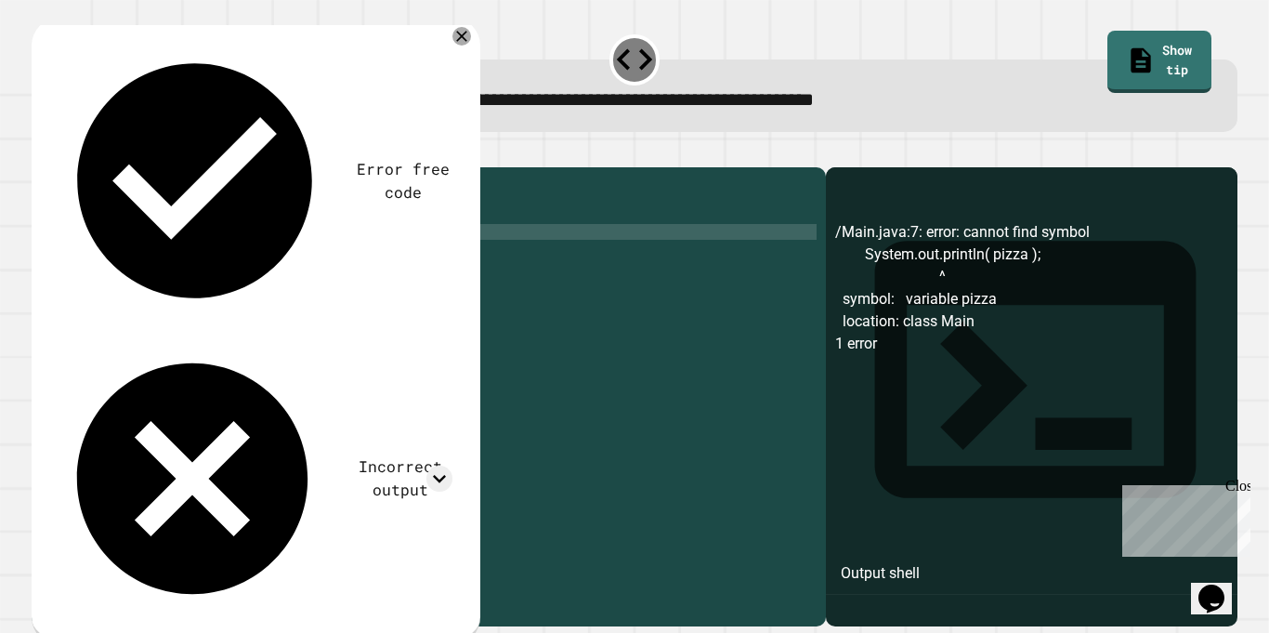
click at [285, 246] on div "public class Main { public static void main ( String [ ] args ) { String meal =…" at bounding box center [443, 390] width 747 height 426
click at [288, 246] on div "public class Main { public static void main ( String [ ] args ) { String meal =…" at bounding box center [443, 390] width 747 height 426
type textarea "**********"
click at [41, 152] on icon "button" at bounding box center [41, 152] width 0 height 0
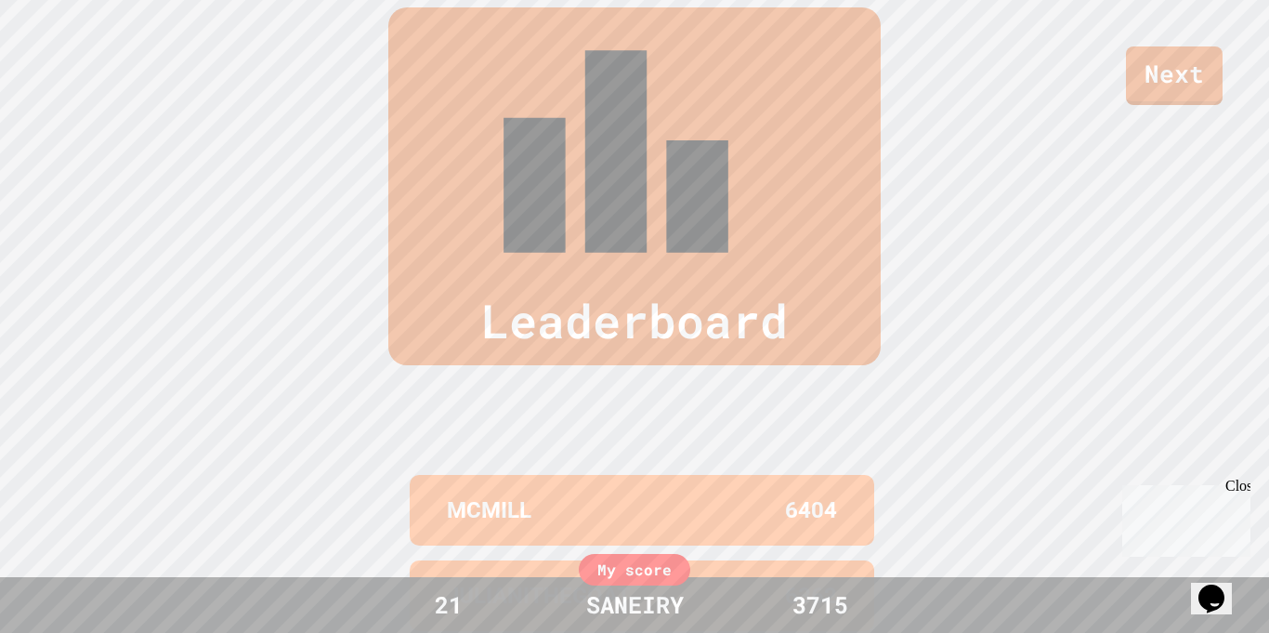
scroll to position [767, 0]
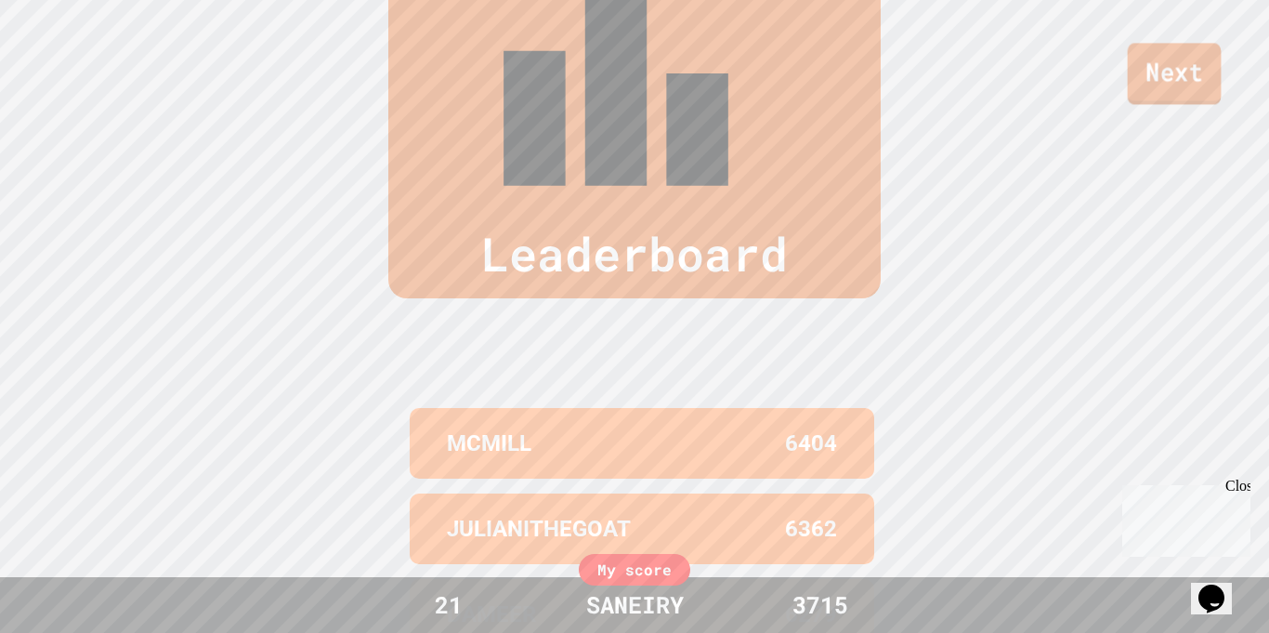
click at [1176, 59] on link "Next" at bounding box center [1175, 73] width 94 height 61
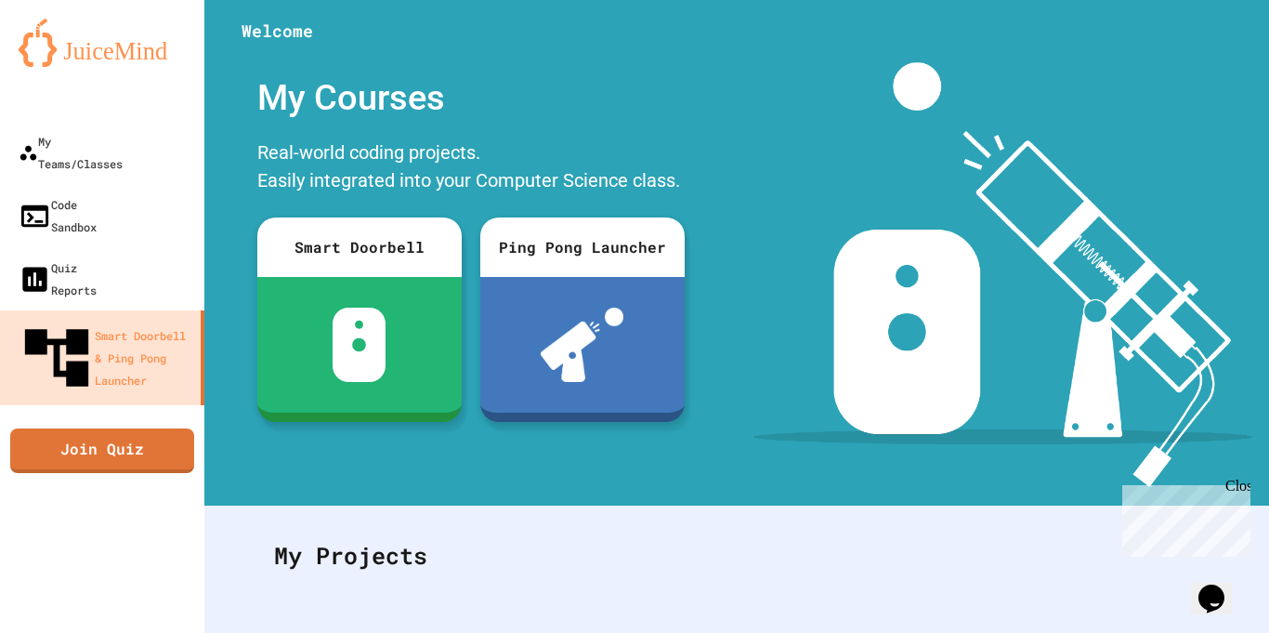
click at [921, 160] on img at bounding box center [1003, 274] width 498 height 425
